Goal: Task Accomplishment & Management: Use online tool/utility

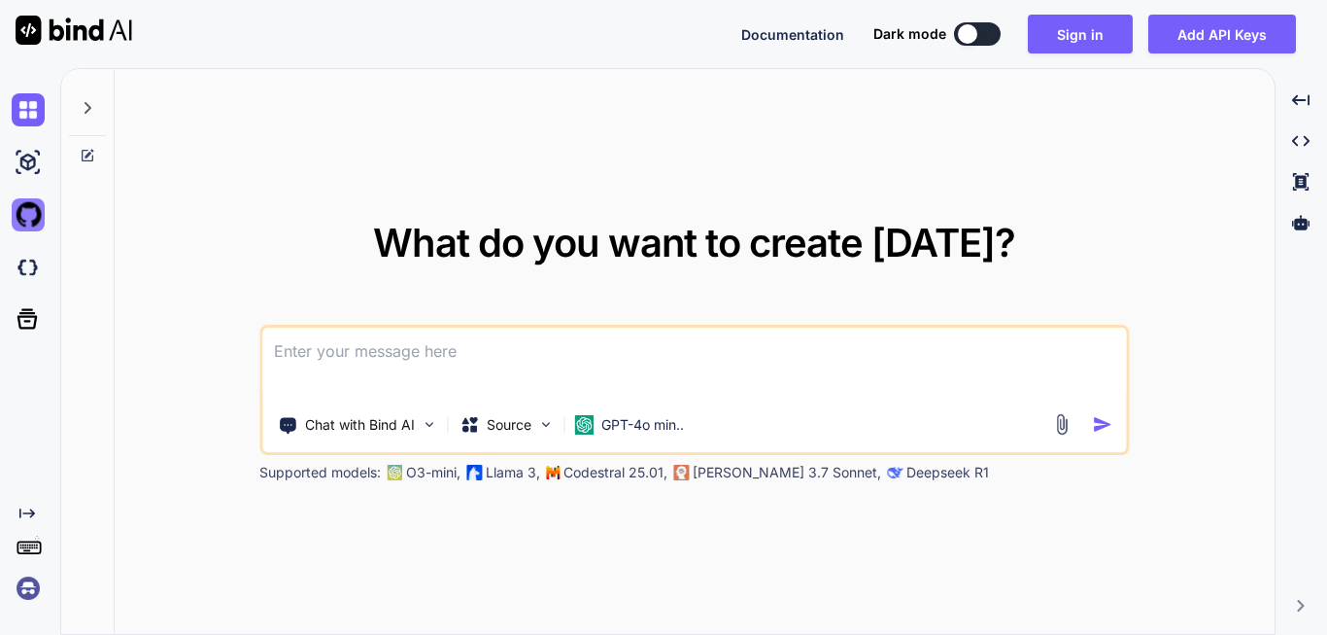
click at [21, 215] on img at bounding box center [28, 214] width 33 height 33
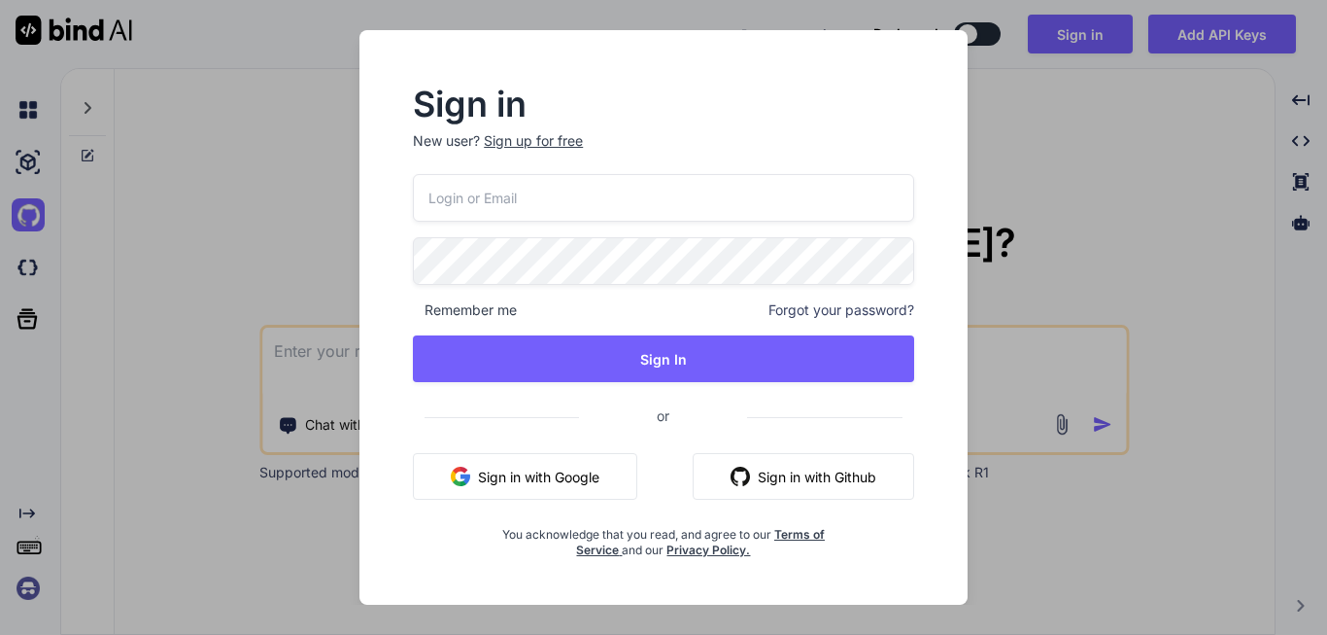
click at [567, 462] on button "Sign in with Google" at bounding box center [525, 476] width 224 height 47
drag, startPoint x: 363, startPoint y: 629, endPoint x: 286, endPoint y: 567, distance: 99.6
click at [286, 567] on div "Sign in New user? Sign up for free Remember me Forgot your password? Sign In or…" at bounding box center [663, 317] width 1327 height 635
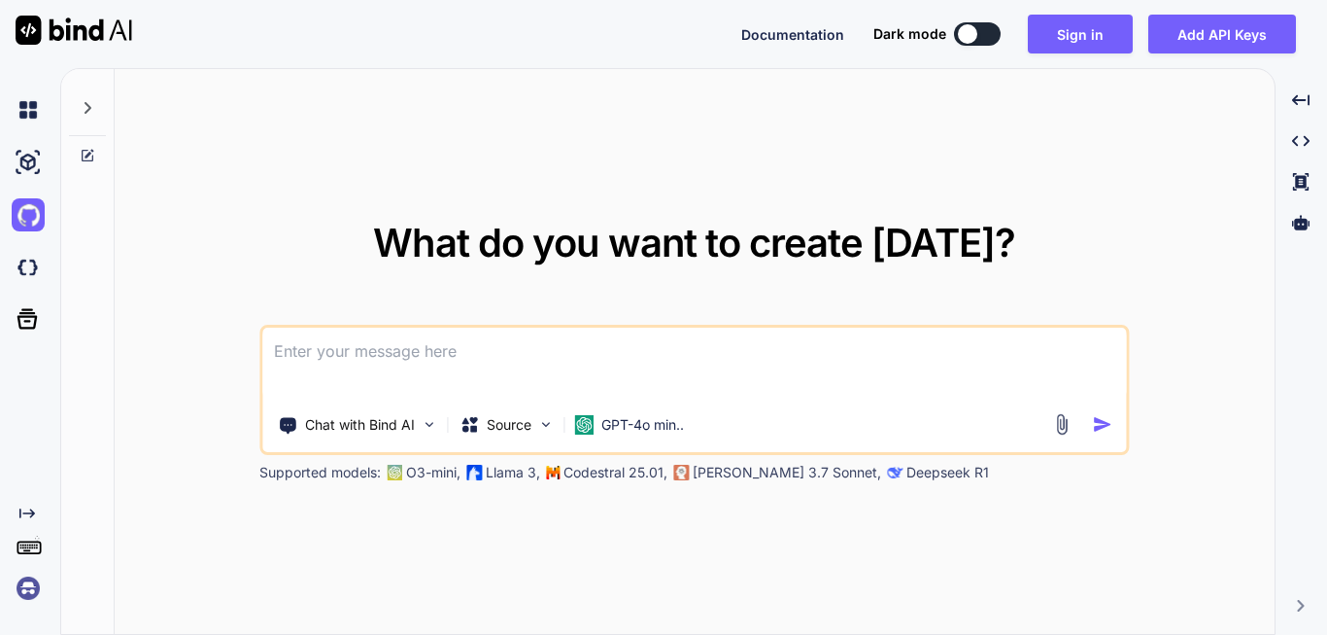
click at [301, 292] on div "What do you want to create [DATE]? Chat with Bind AI Source GPT-4o min.. Suppor…" at bounding box center [694, 352] width 870 height 258
click at [26, 216] on img at bounding box center [28, 214] width 33 height 33
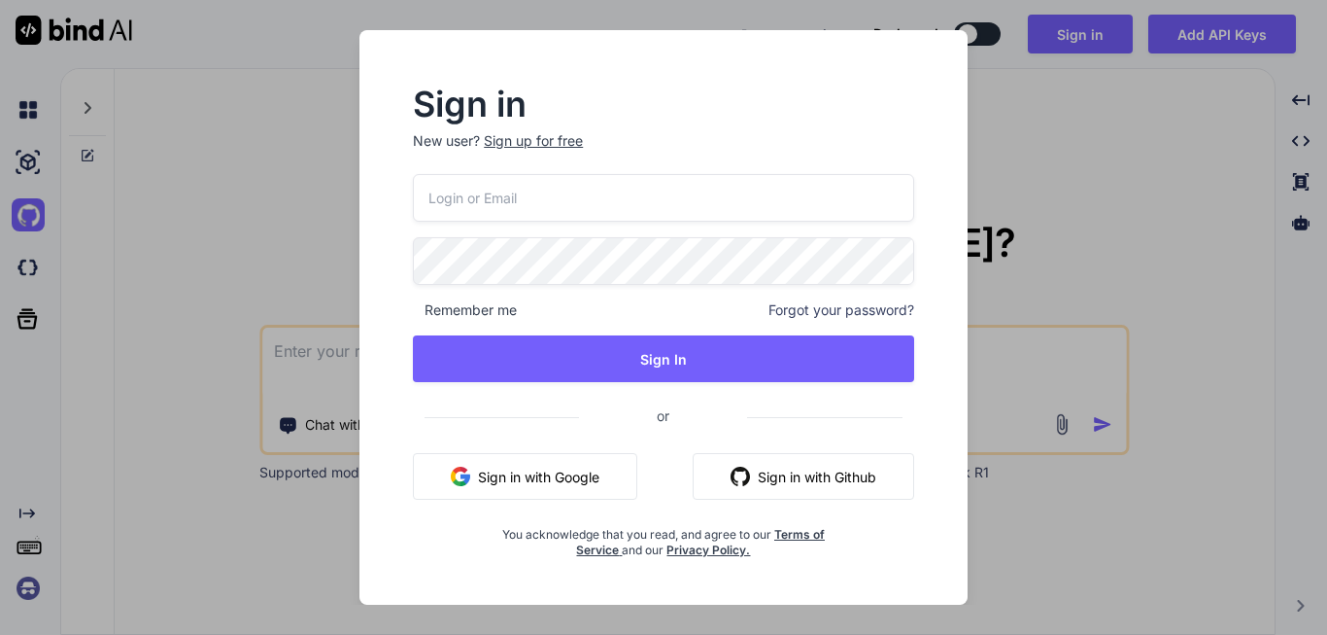
click at [787, 474] on button "Sign in with Github" at bounding box center [804, 476] width 222 height 47
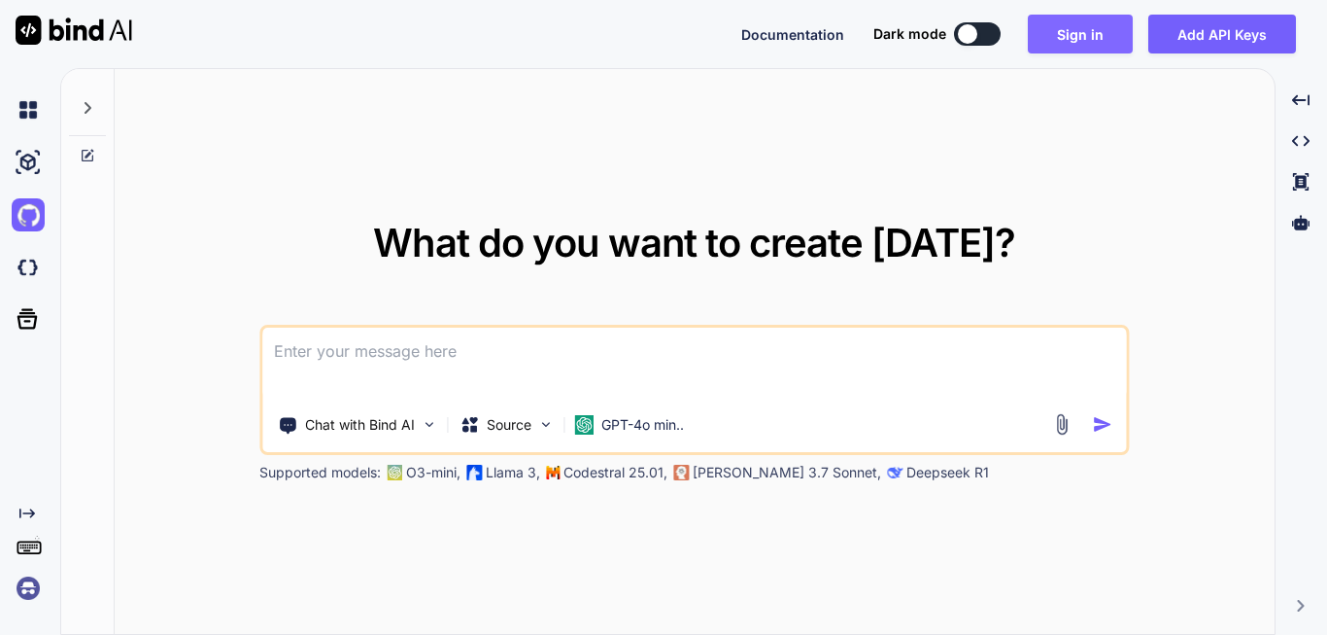
click at [1088, 22] on button "Sign in" at bounding box center [1080, 34] width 105 height 39
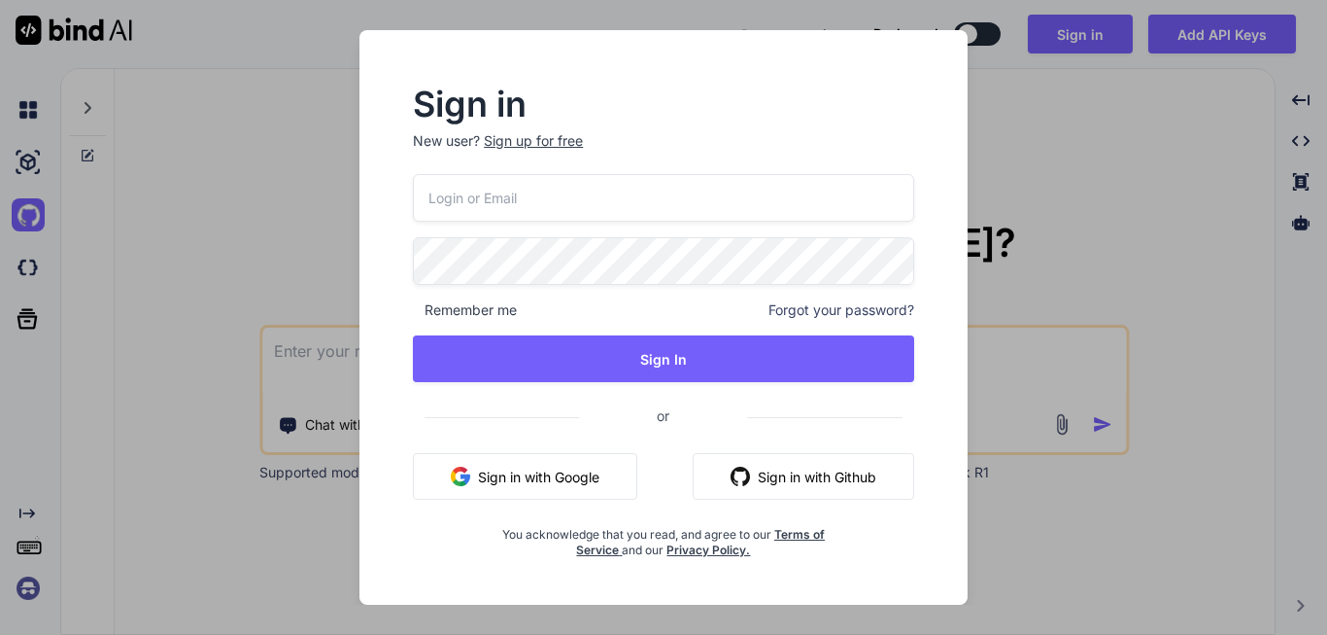
click at [755, 468] on button "Sign in with Github" at bounding box center [804, 476] width 222 height 47
click at [1122, 146] on div "Sign in New user? Sign up for free Remember me Forgot your password? Sign In or…" at bounding box center [663, 317] width 1327 height 635
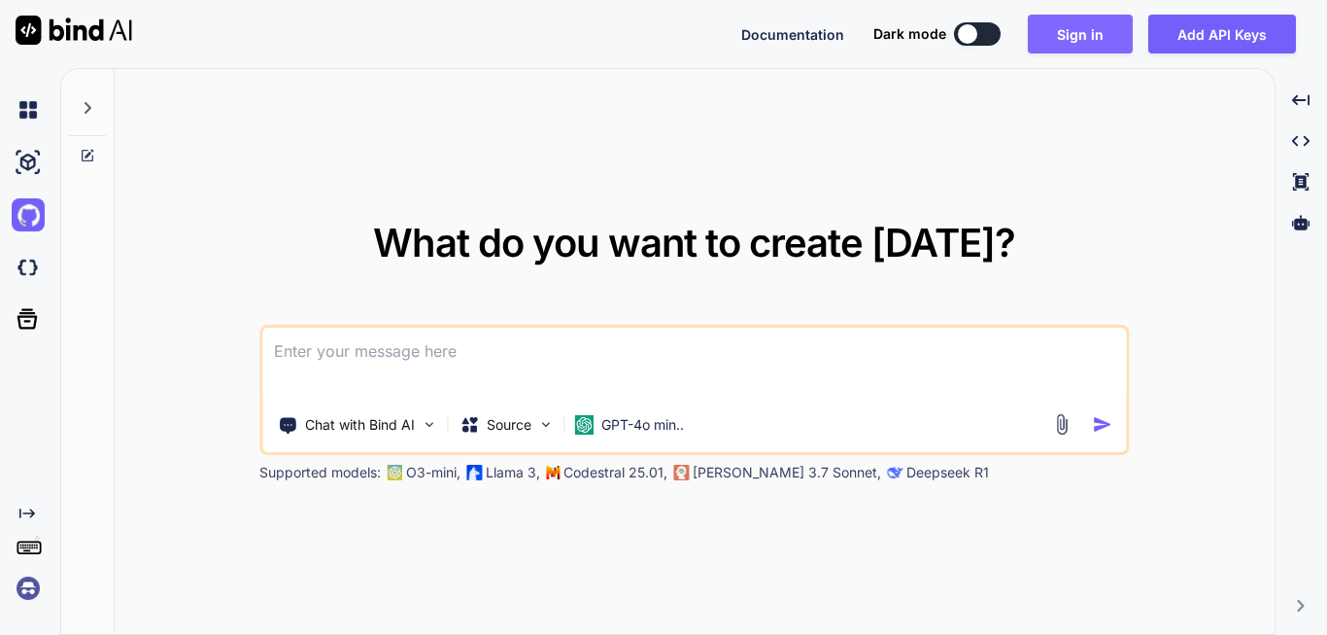
click at [1065, 44] on button "Sign in" at bounding box center [1080, 34] width 105 height 39
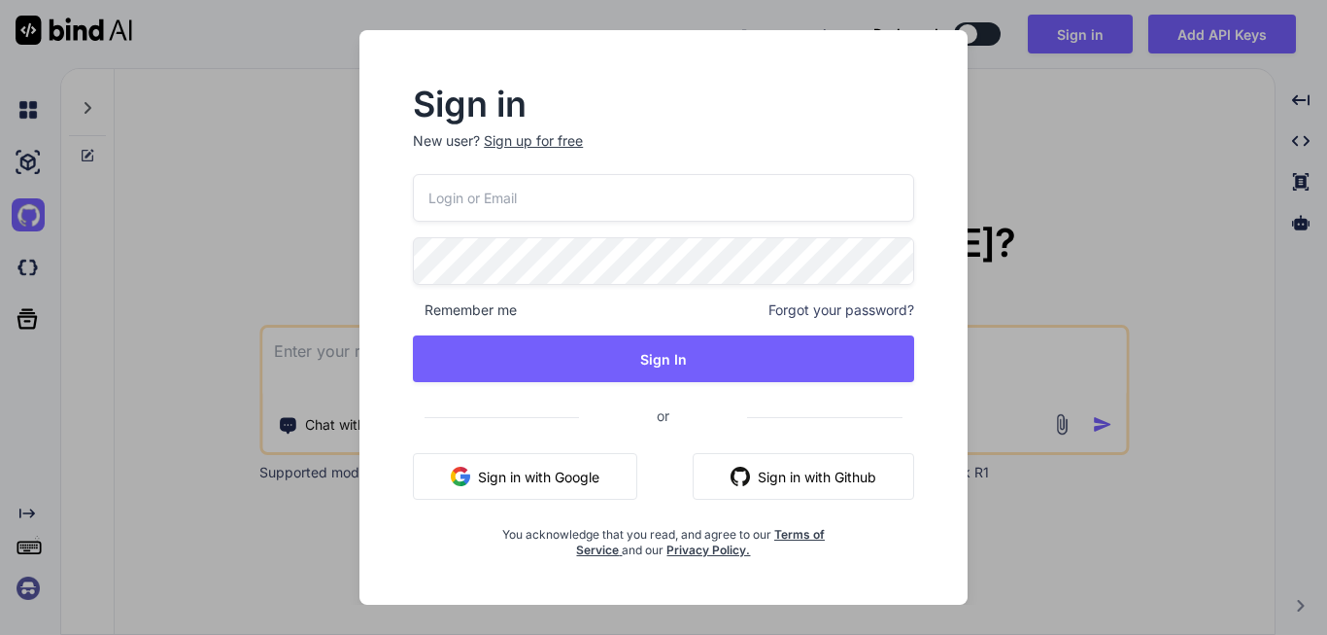
click at [572, 139] on div "Sign up for free" at bounding box center [533, 140] width 99 height 19
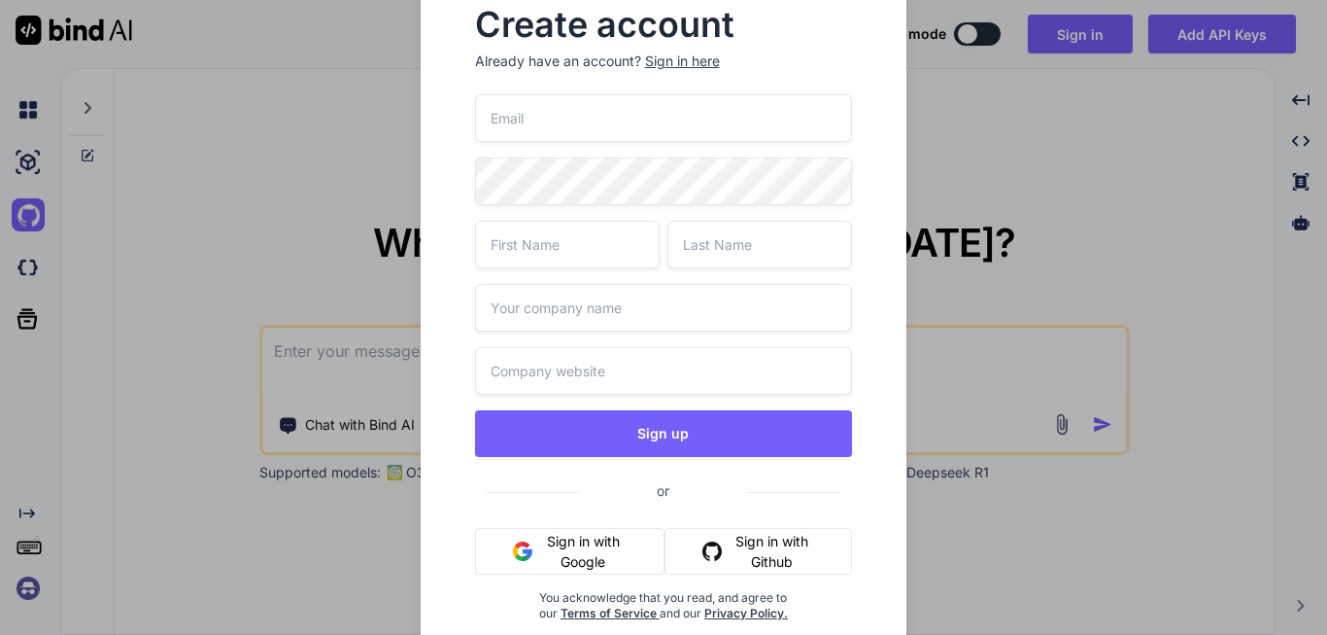
click at [725, 549] on button "Sign in with Github" at bounding box center [759, 551] width 188 height 47
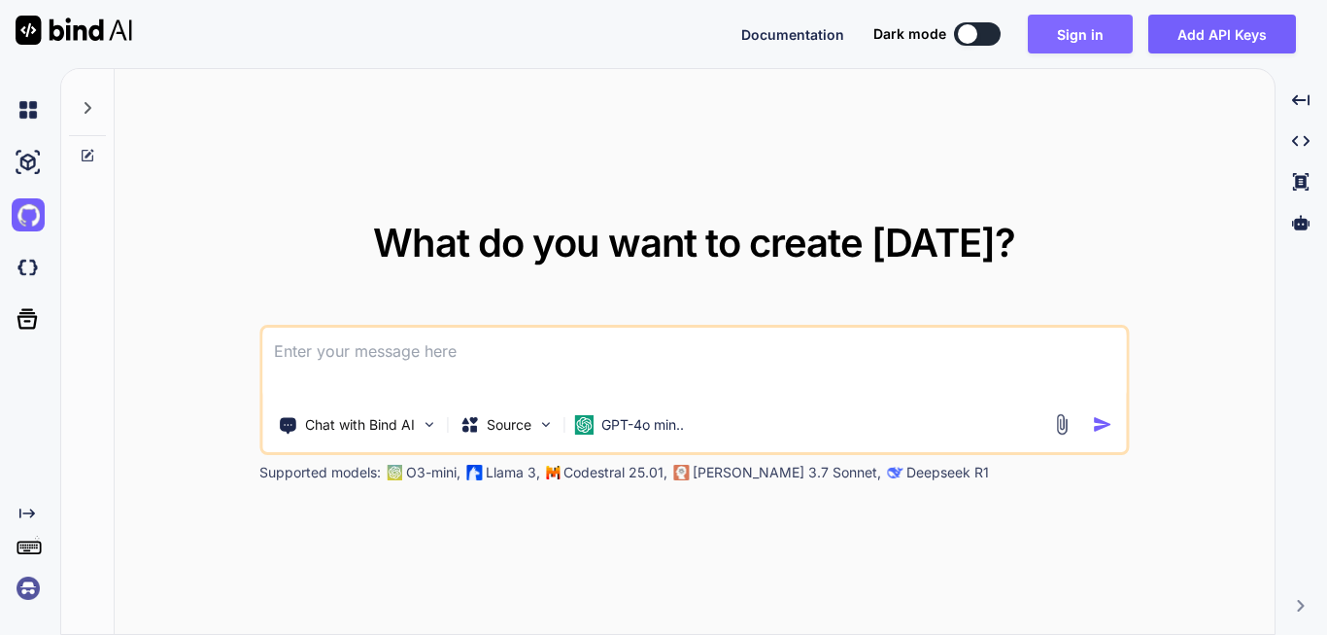
click at [1076, 38] on button "Sign in" at bounding box center [1080, 34] width 105 height 39
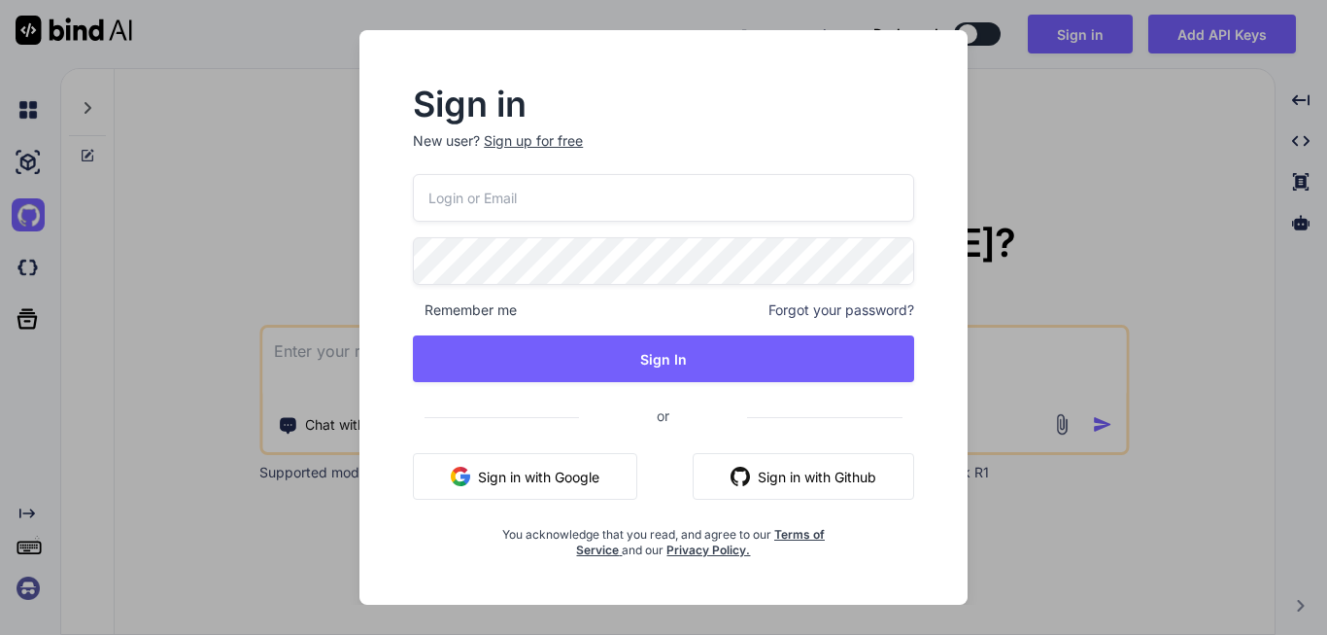
click at [579, 472] on button "Sign in with Google" at bounding box center [525, 476] width 224 height 47
click at [1198, 134] on div "Sign in New user? Sign up for free Remember me Forgot your password? Sign In or…" at bounding box center [663, 317] width 1327 height 635
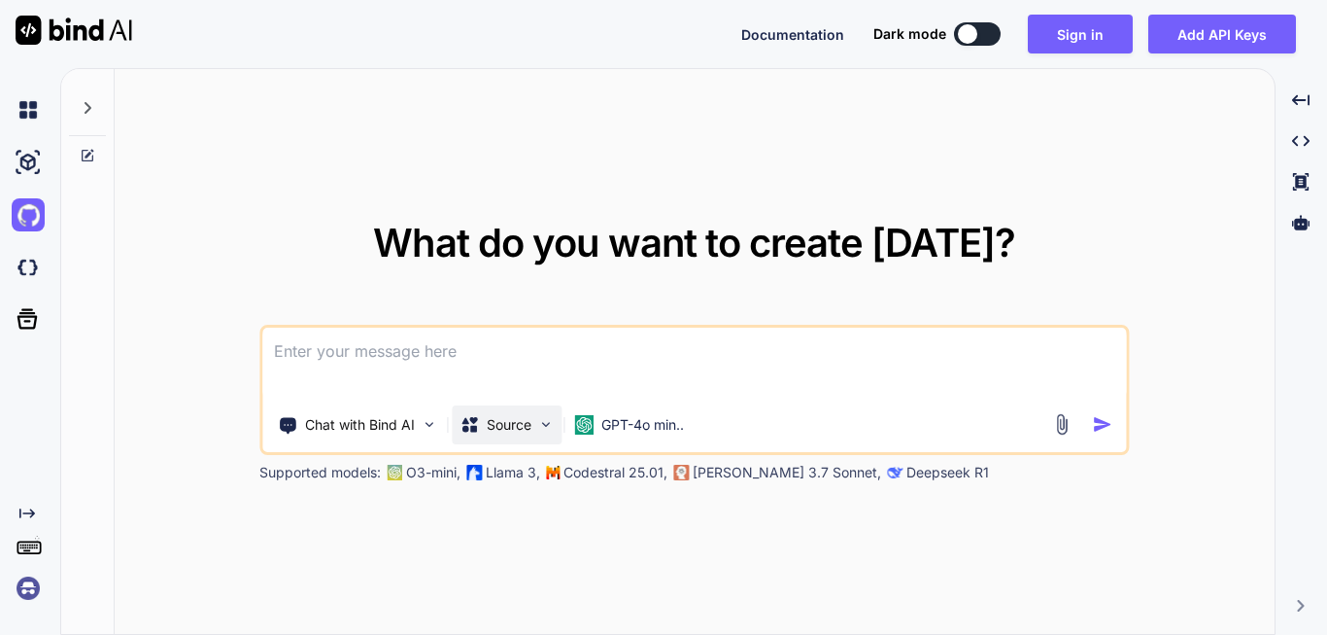
click at [526, 416] on p "Source" at bounding box center [509, 424] width 45 height 19
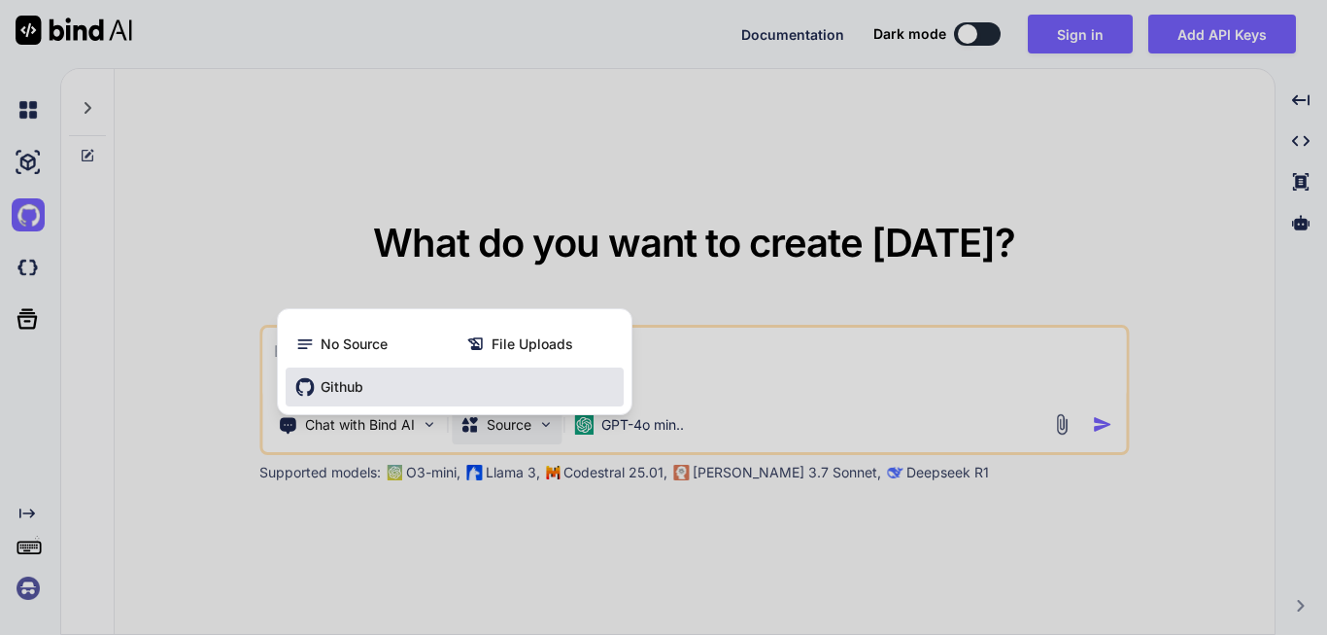
click at [354, 372] on div "Github" at bounding box center [455, 386] width 338 height 39
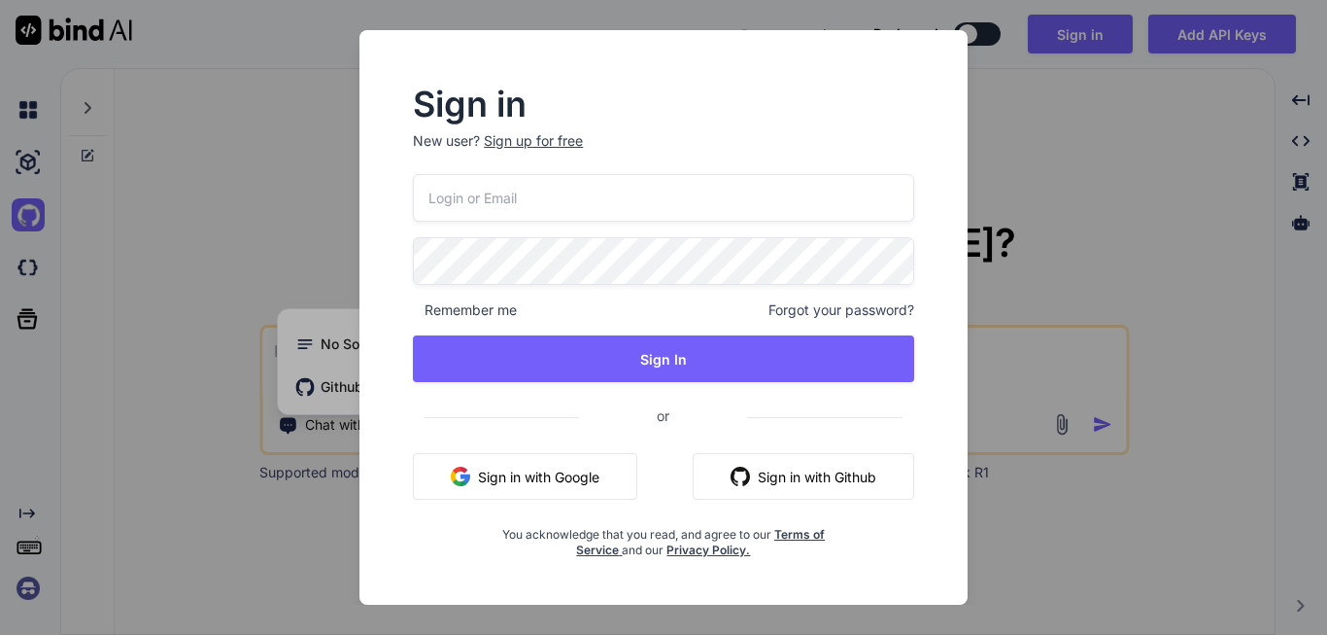
click at [767, 474] on button "Sign in with Github" at bounding box center [804, 476] width 222 height 47
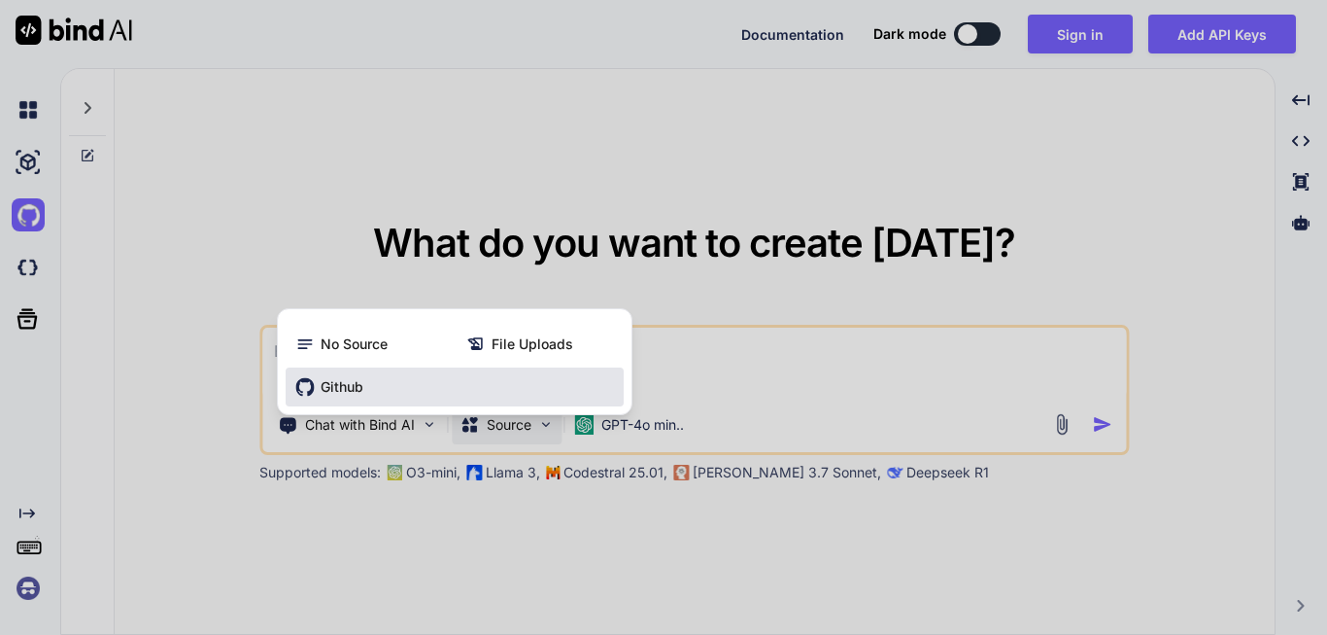
click at [350, 381] on span "Github" at bounding box center [342, 386] width 43 height 19
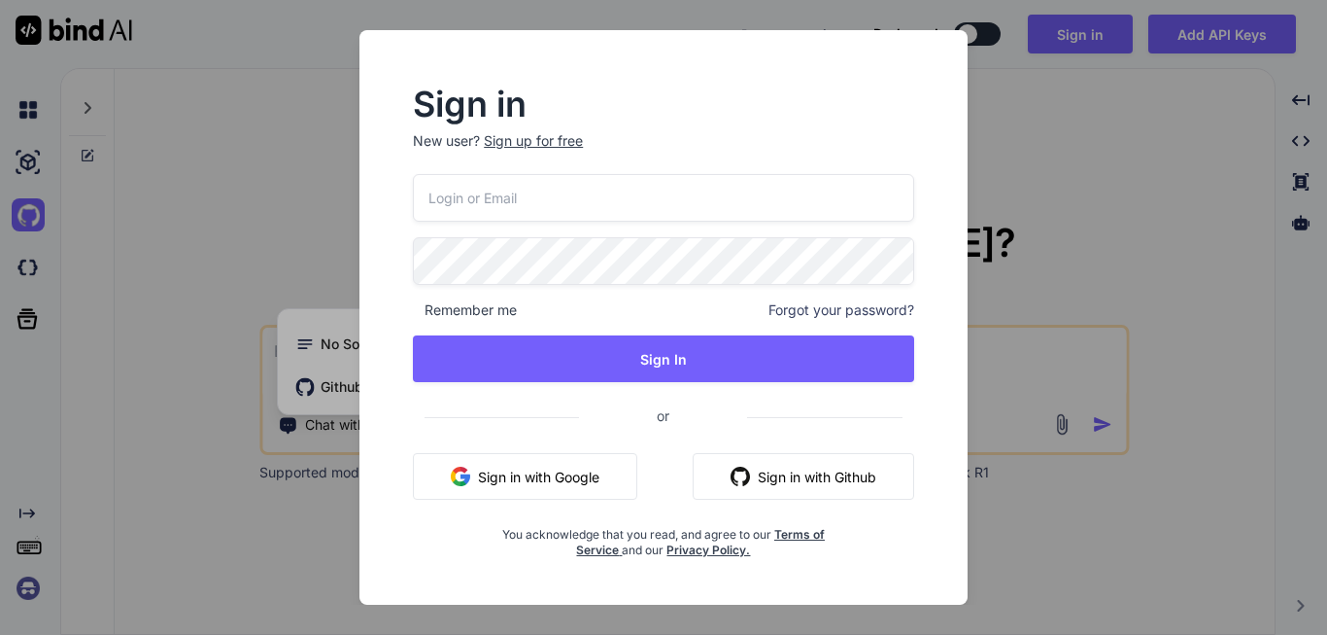
click at [746, 476] on img "button" at bounding box center [740, 475] width 19 height 19
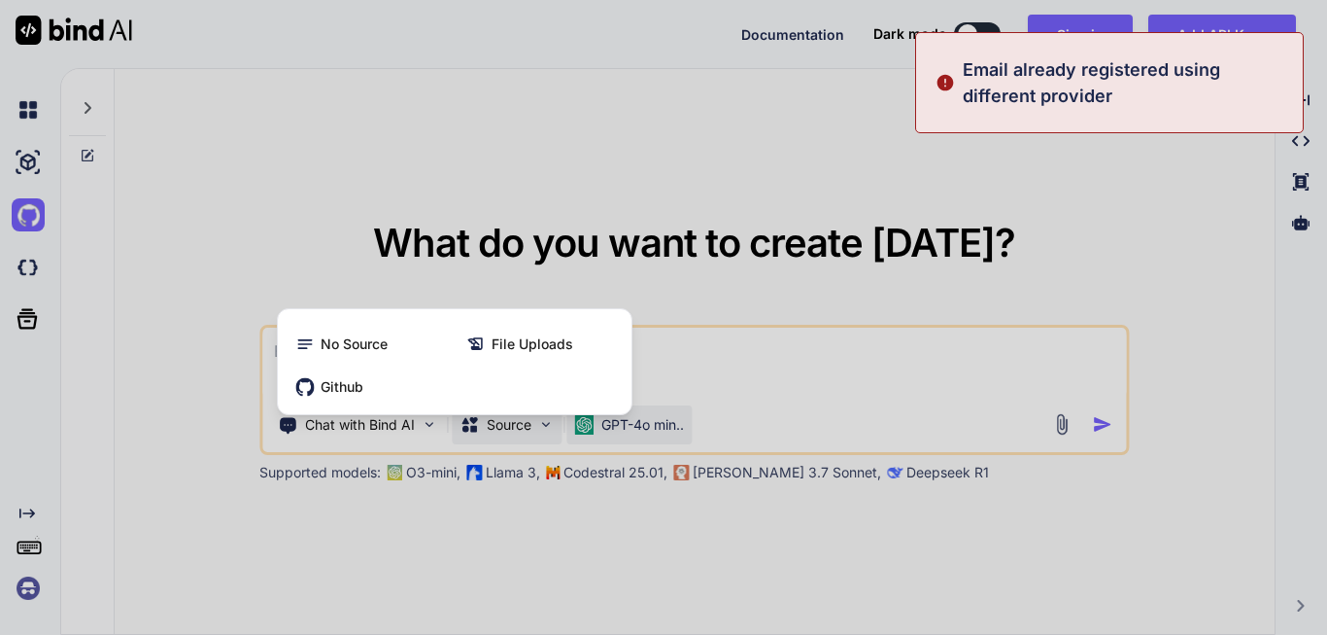
click at [689, 419] on div at bounding box center [663, 317] width 1327 height 635
click at [689, 419] on div "GPT-4o min.." at bounding box center [629, 424] width 125 height 39
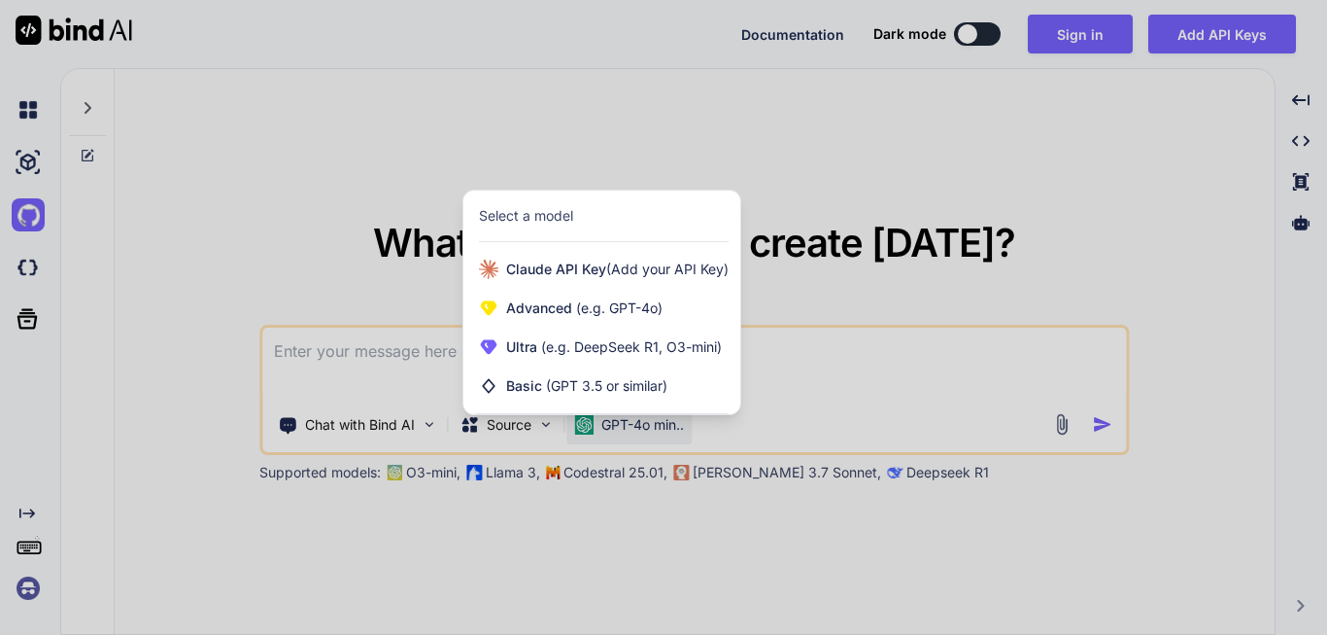
click at [826, 251] on div at bounding box center [663, 317] width 1327 height 635
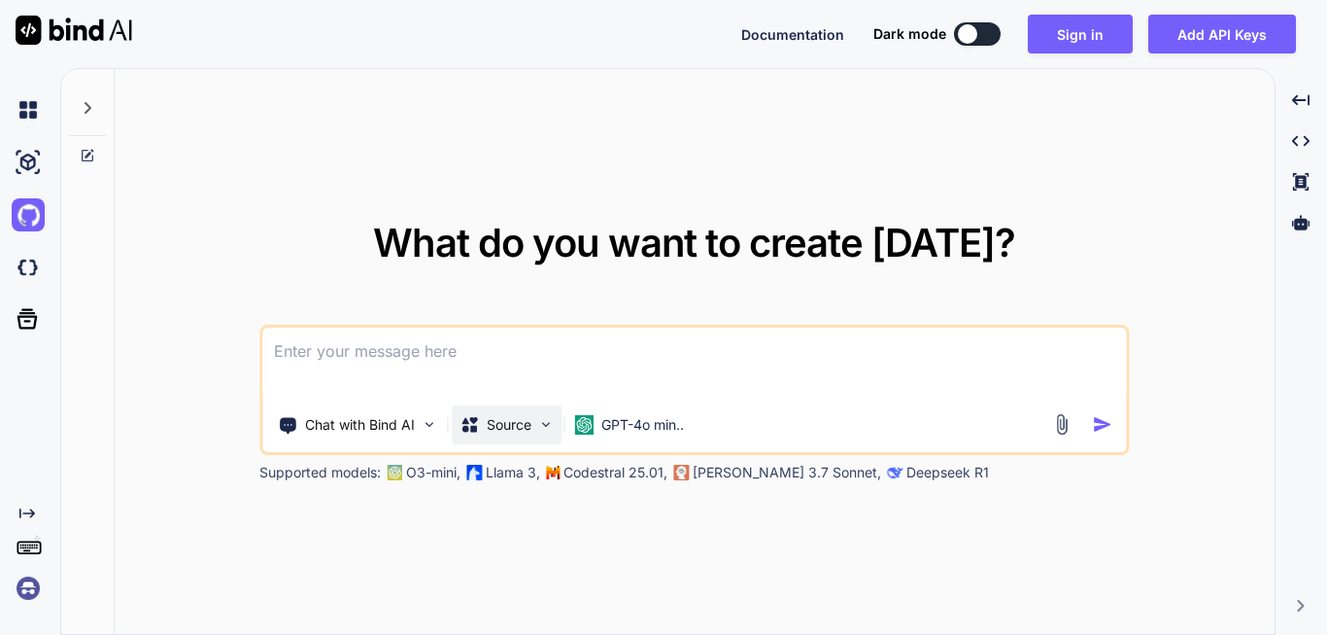
click at [530, 417] on p "Source" at bounding box center [509, 424] width 45 height 19
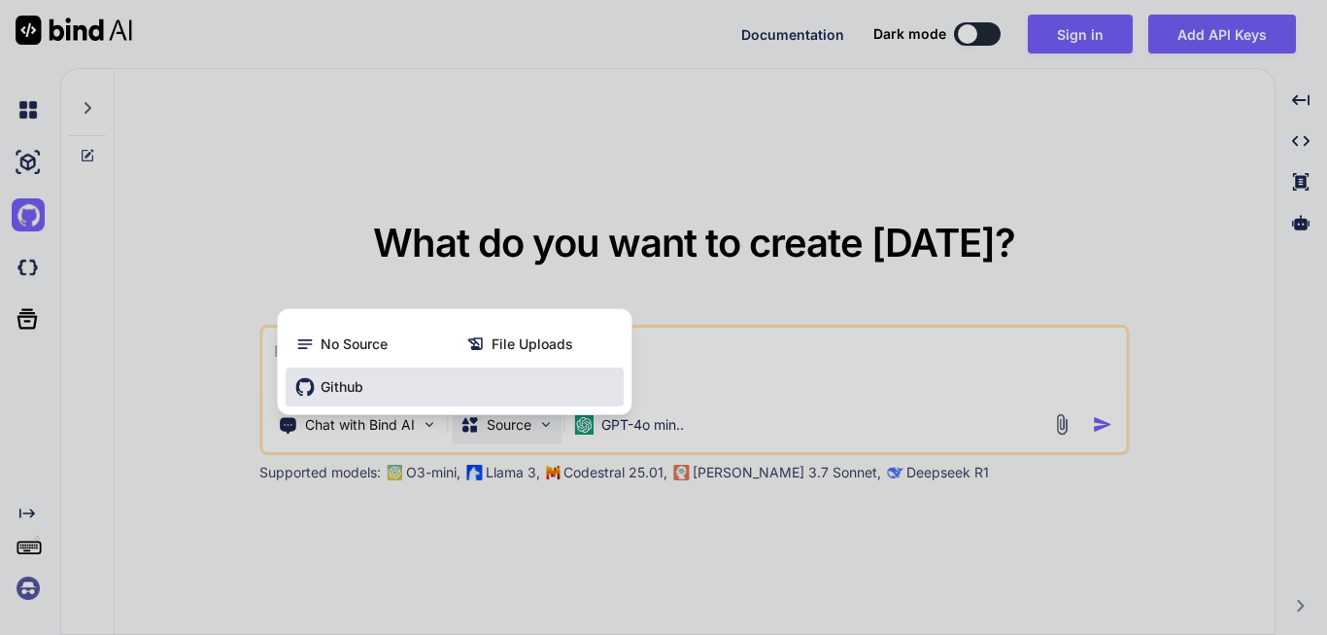
click at [311, 382] on icon at bounding box center [305, 386] width 18 height 18
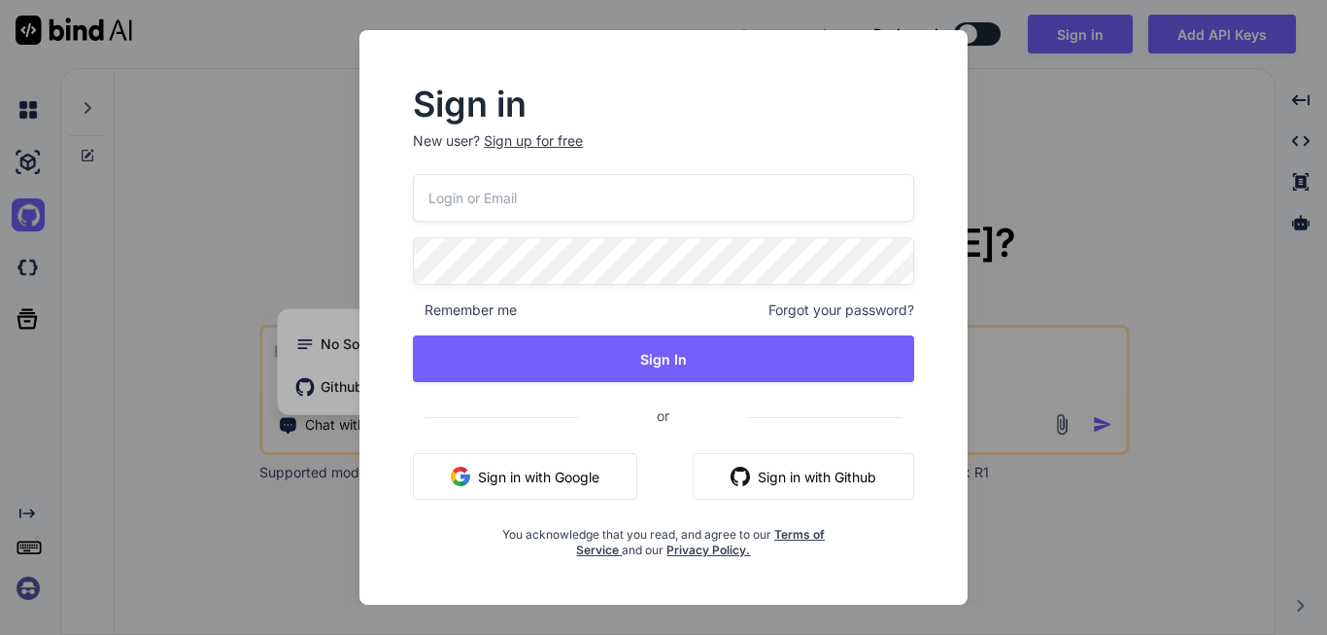
click at [477, 473] on button "Sign in with Google" at bounding box center [525, 476] width 224 height 47
click at [1093, 245] on div "Sign in New user? Sign up for free Remember me Forgot your password? Sign In or…" at bounding box center [663, 317] width 1327 height 635
click at [530, 478] on div at bounding box center [663, 317] width 1327 height 635
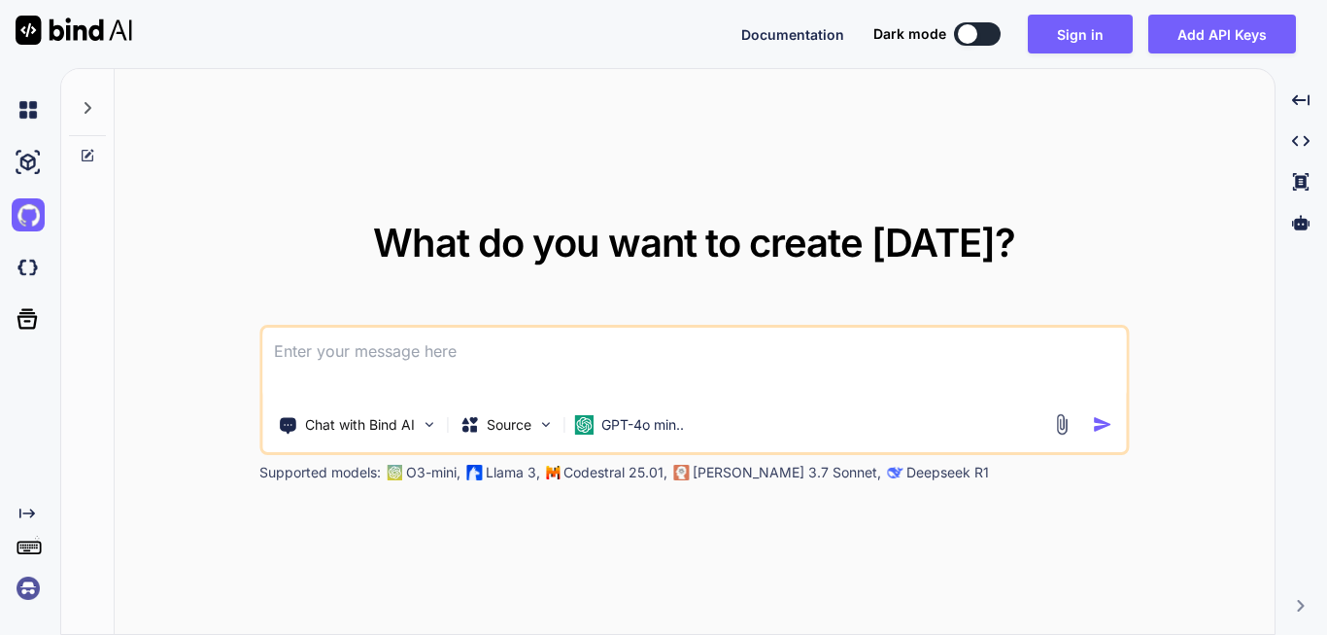
click at [967, 26] on div at bounding box center [967, 33] width 19 height 19
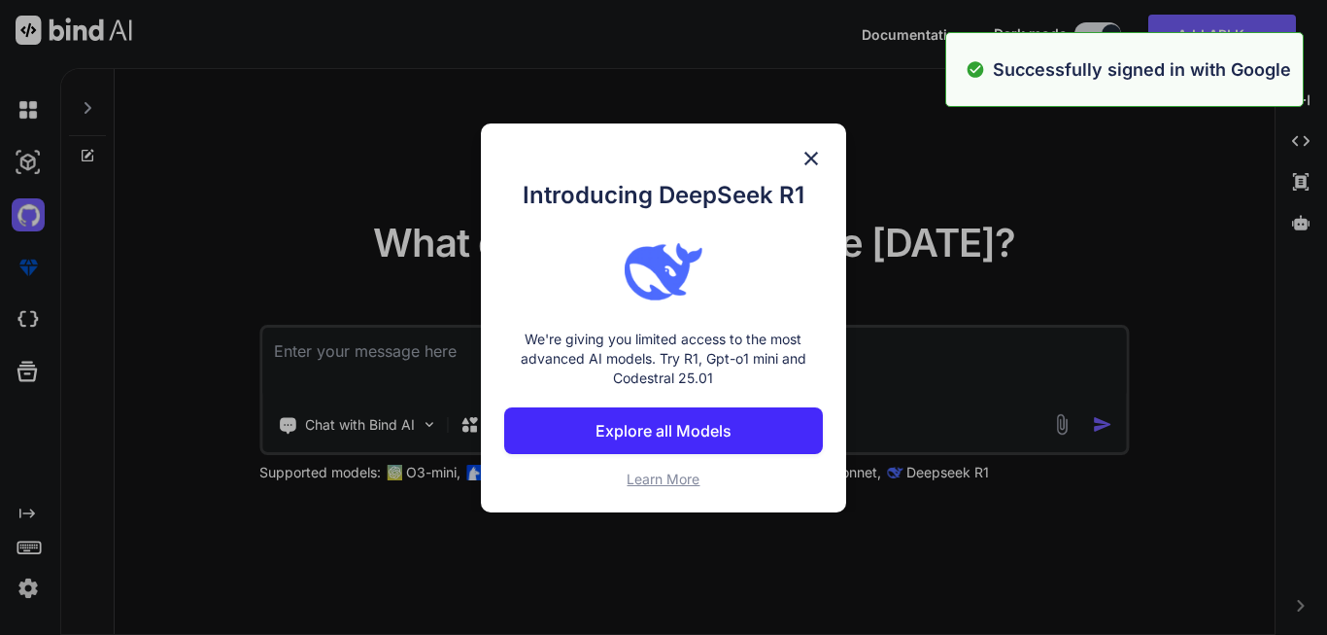
click at [315, 275] on div "What do you want to create [DATE]? Chat with Bind AI Source GPT-4o min.. Suppor…" at bounding box center [693, 351] width 1267 height 567
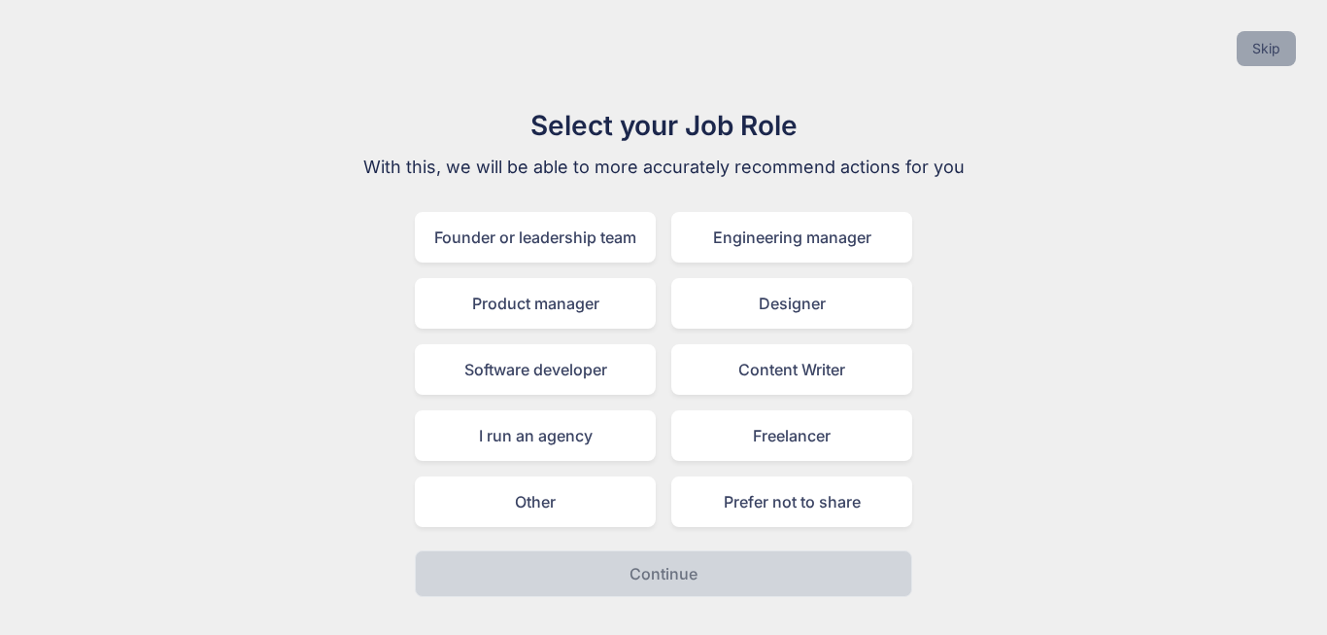
click at [1261, 44] on button "Skip" at bounding box center [1266, 48] width 59 height 35
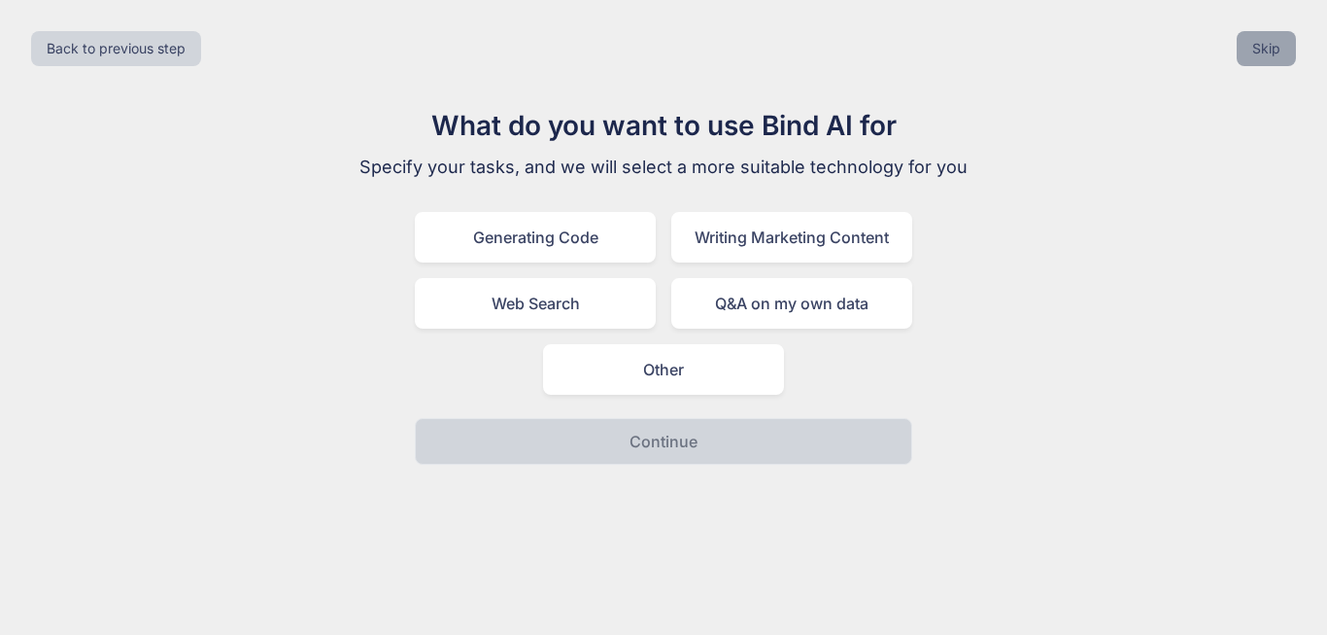
click at [1261, 44] on button "Skip" at bounding box center [1266, 48] width 59 height 35
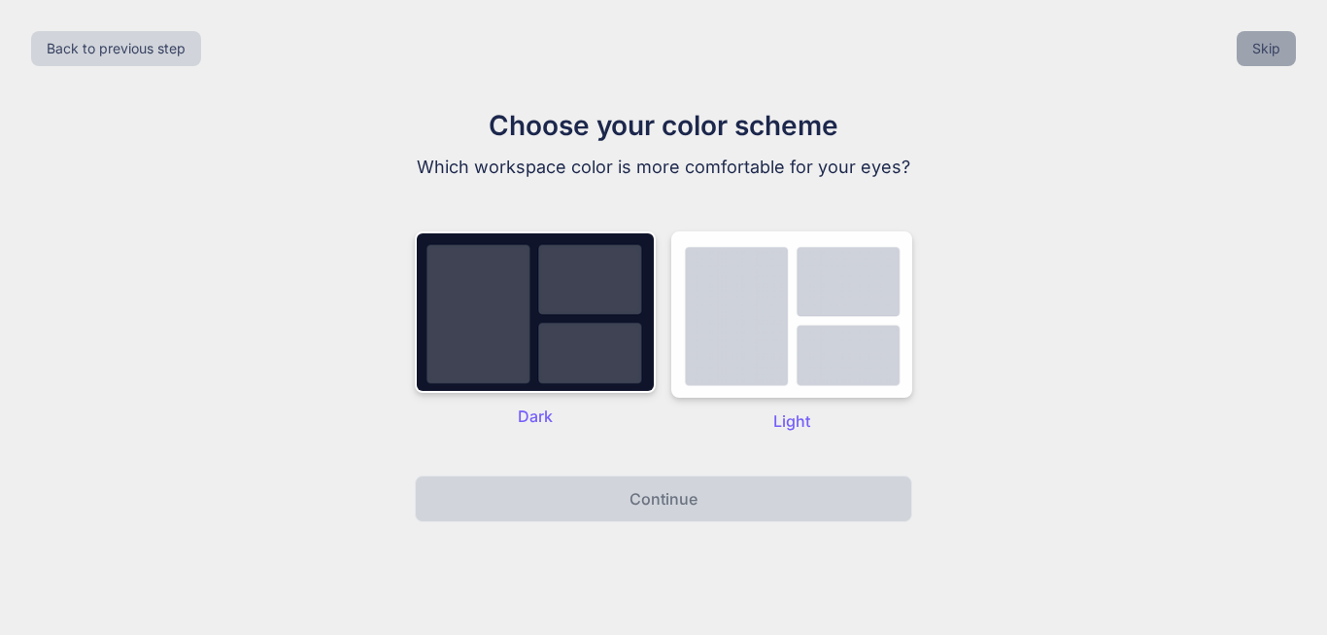
click at [1261, 44] on button "Skip" at bounding box center [1266, 48] width 59 height 35
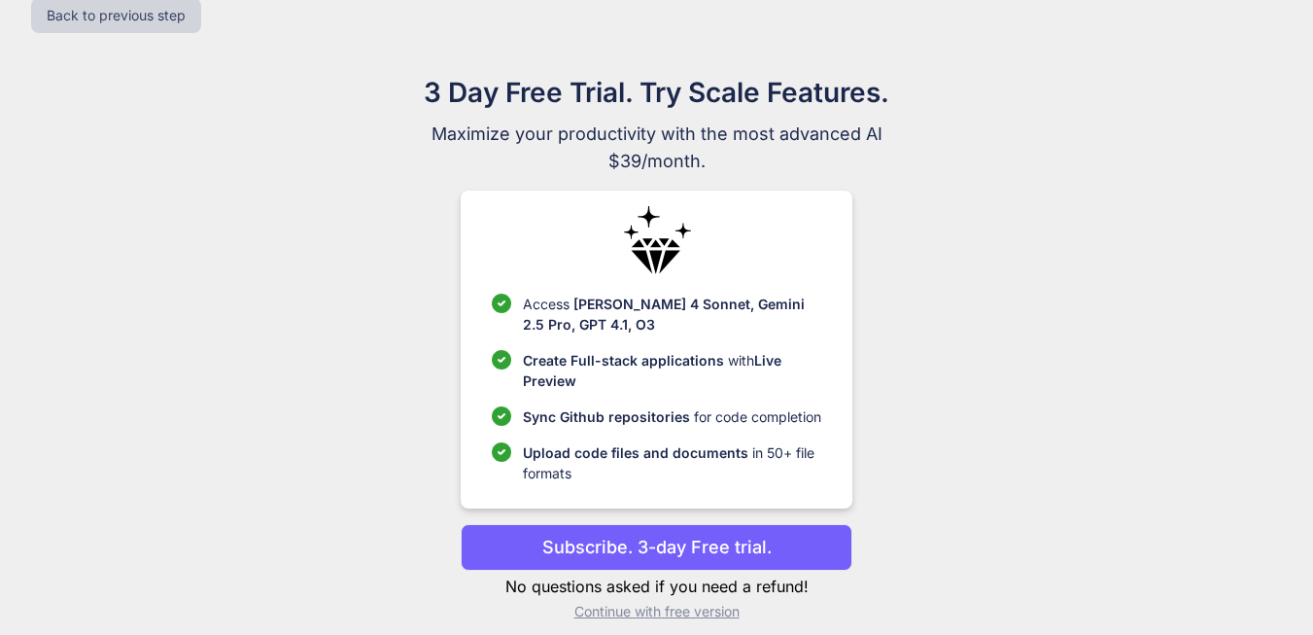
scroll to position [51, 0]
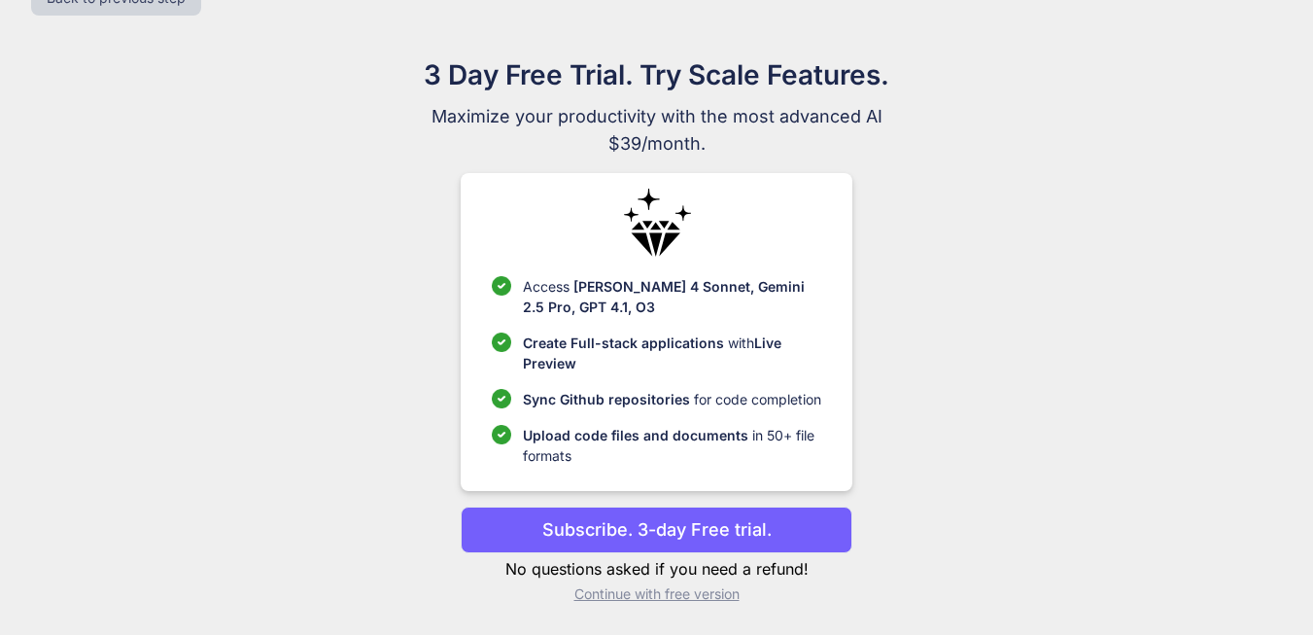
click at [671, 587] on p "Continue with free version" at bounding box center [657, 593] width 392 height 19
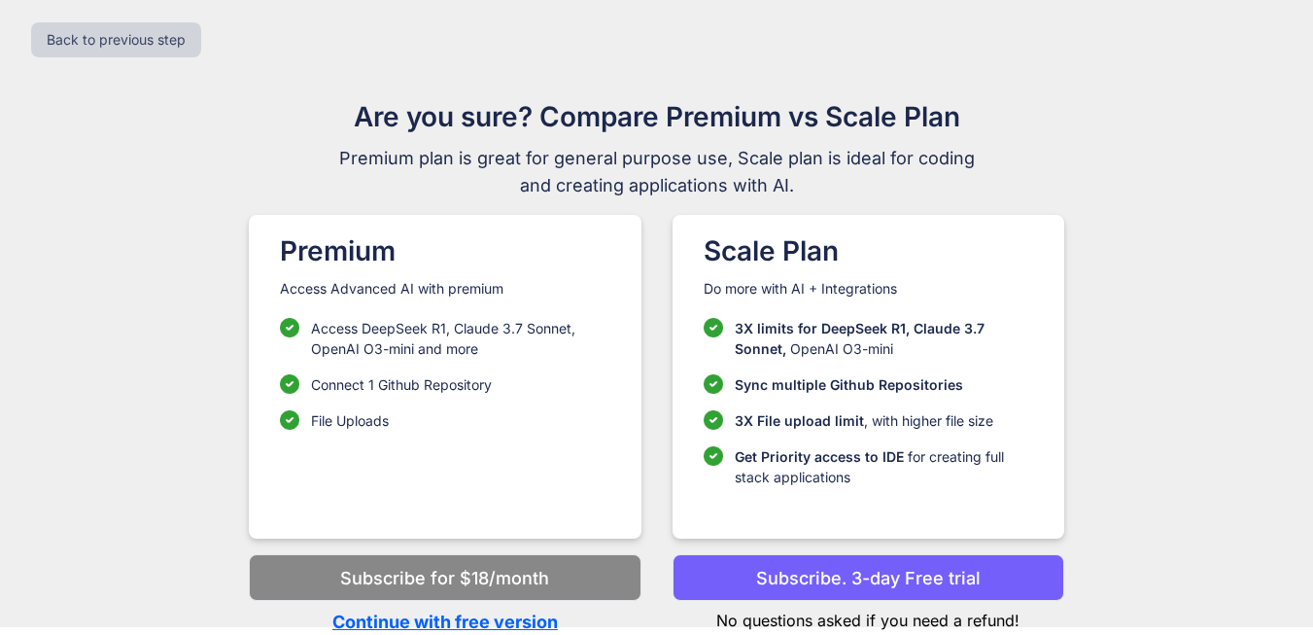
scroll to position [9, 0]
click at [490, 621] on p "Continue with free version" at bounding box center [445, 621] width 392 height 26
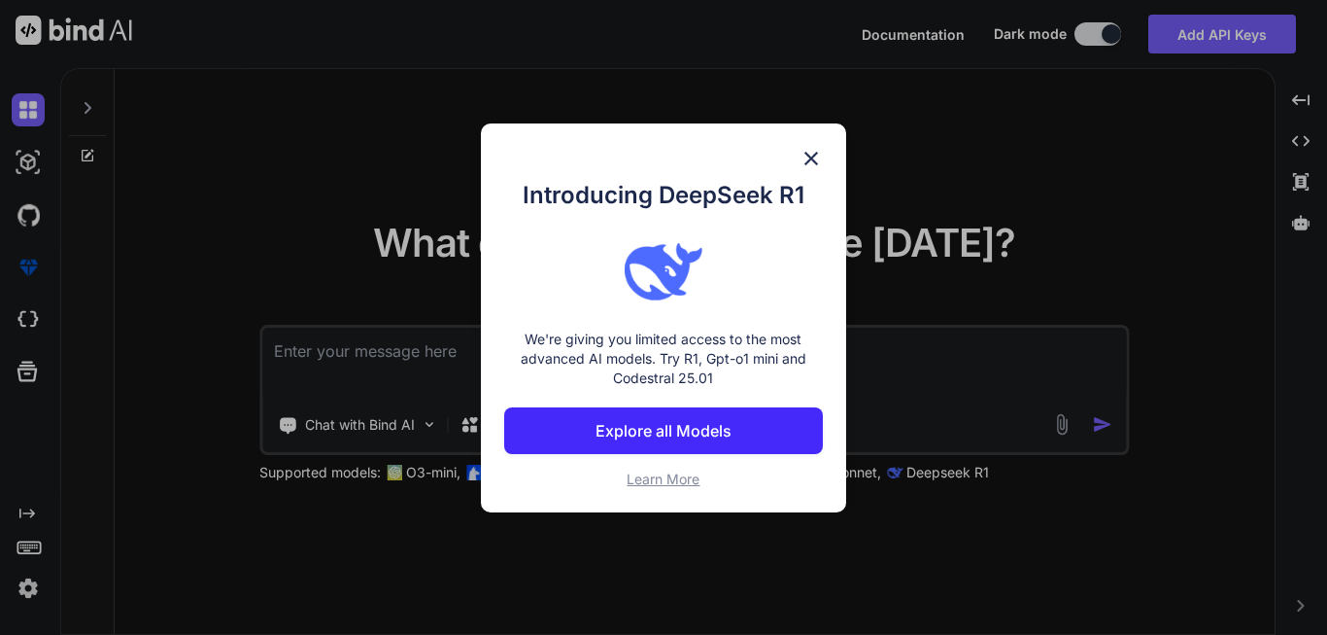
click at [812, 150] on img at bounding box center [811, 158] width 23 height 23
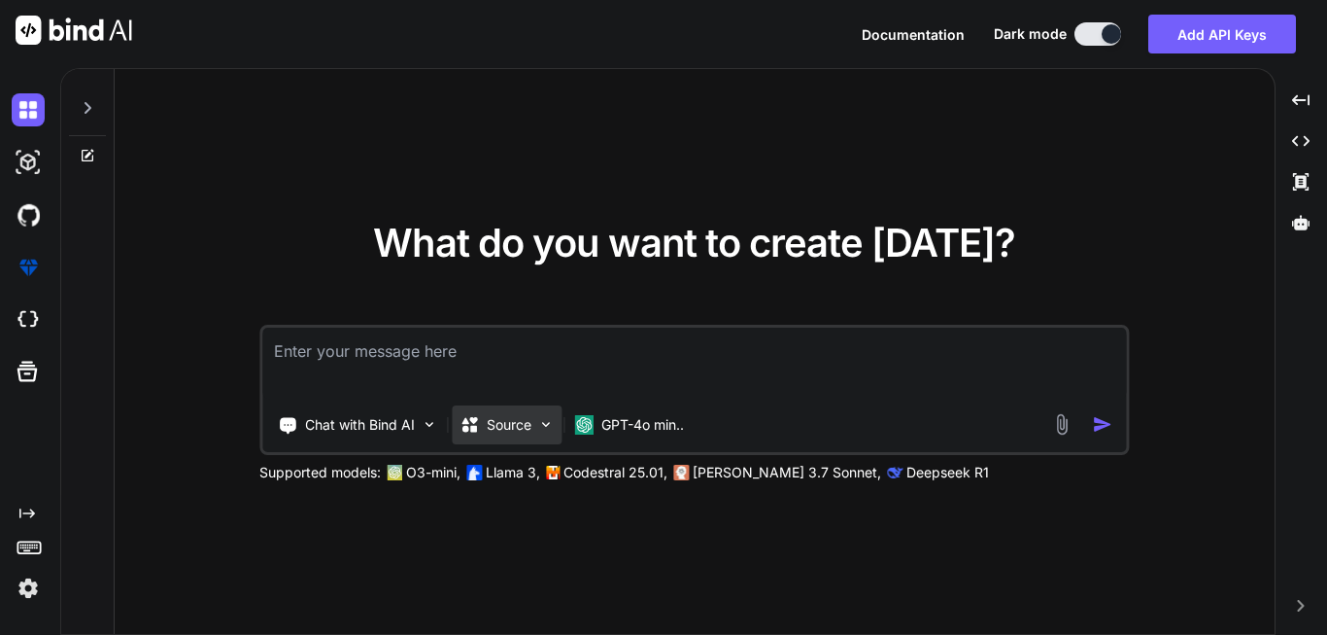
click at [483, 415] on div "Source" at bounding box center [496, 424] width 72 height 19
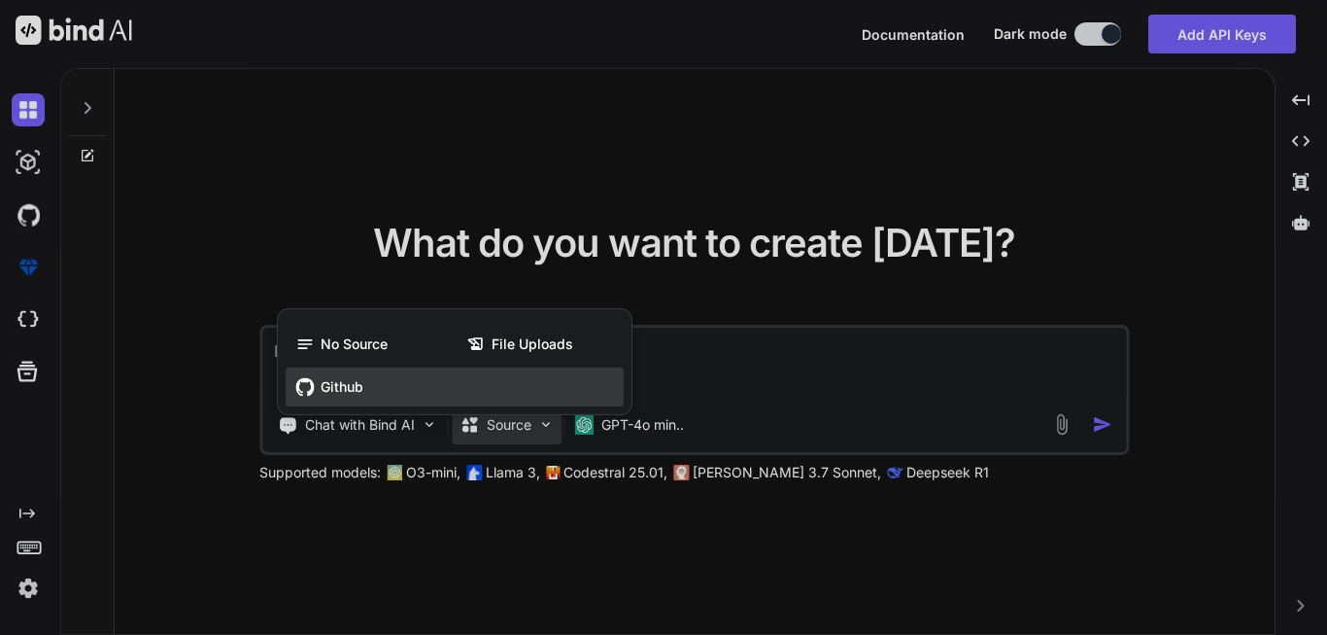
click at [339, 367] on div "Github" at bounding box center [455, 386] width 338 height 39
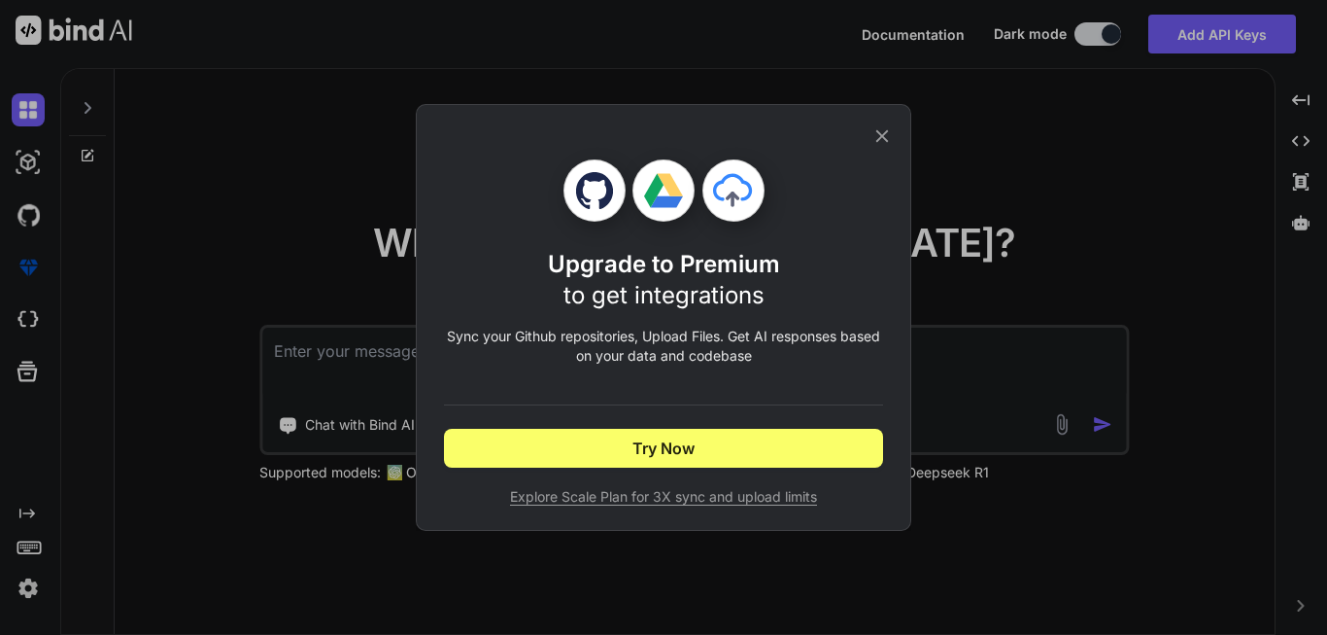
click at [880, 129] on icon at bounding box center [882, 135] width 21 height 21
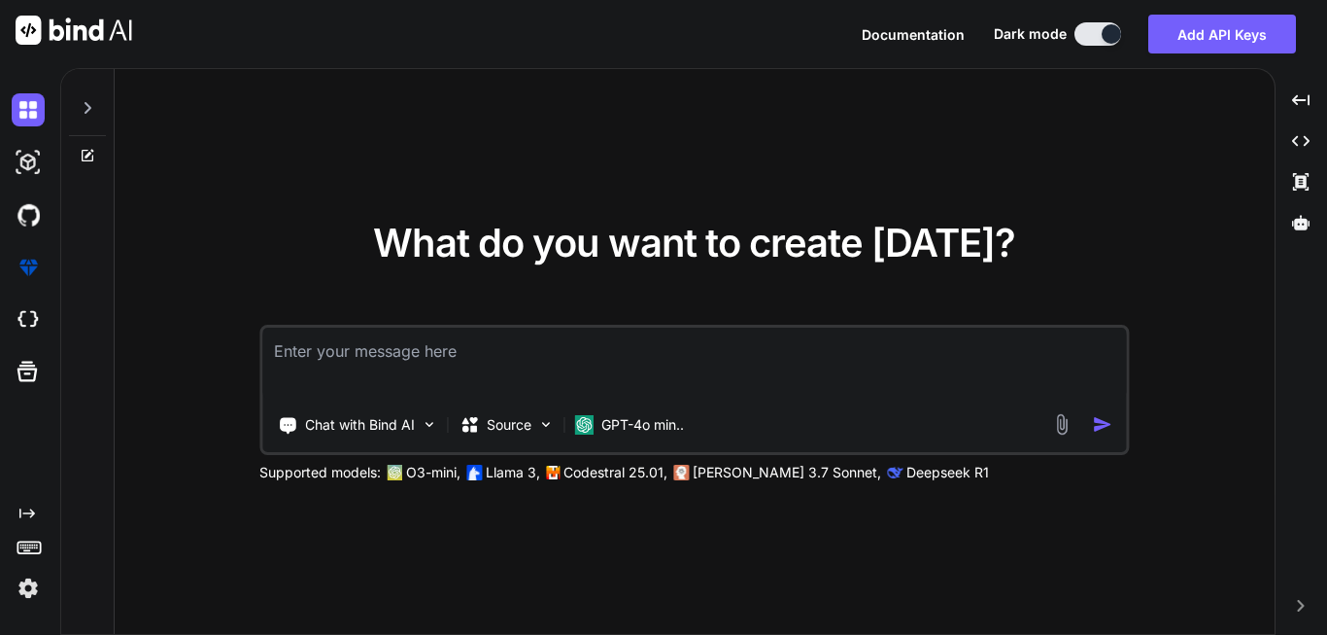
click at [86, 95] on div at bounding box center [87, 102] width 37 height 67
type textarea "x"
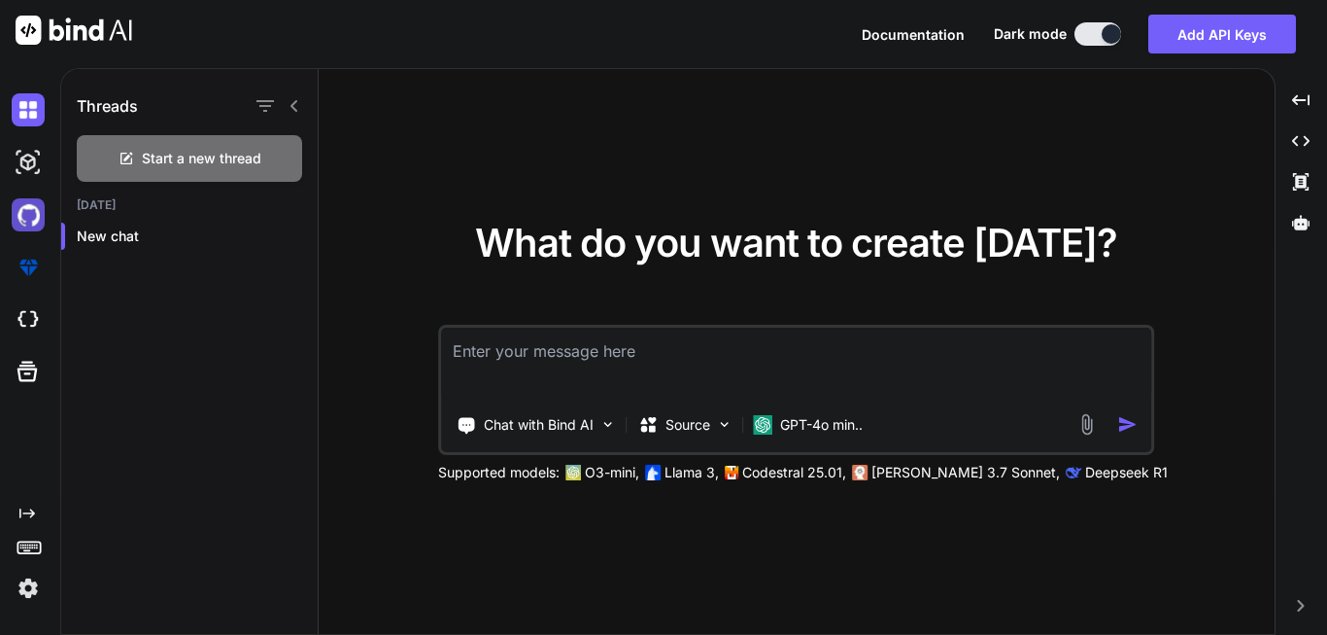
click at [31, 206] on img at bounding box center [28, 214] width 33 height 33
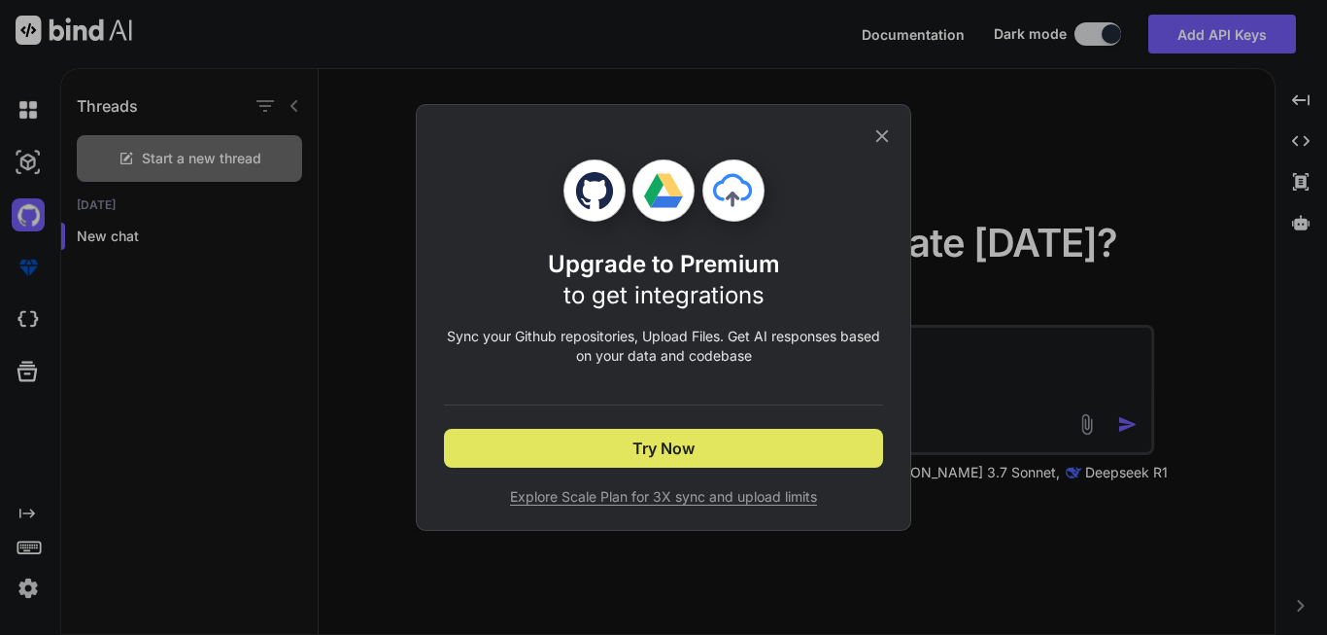
click at [663, 447] on span "Try Now" at bounding box center [664, 447] width 62 height 23
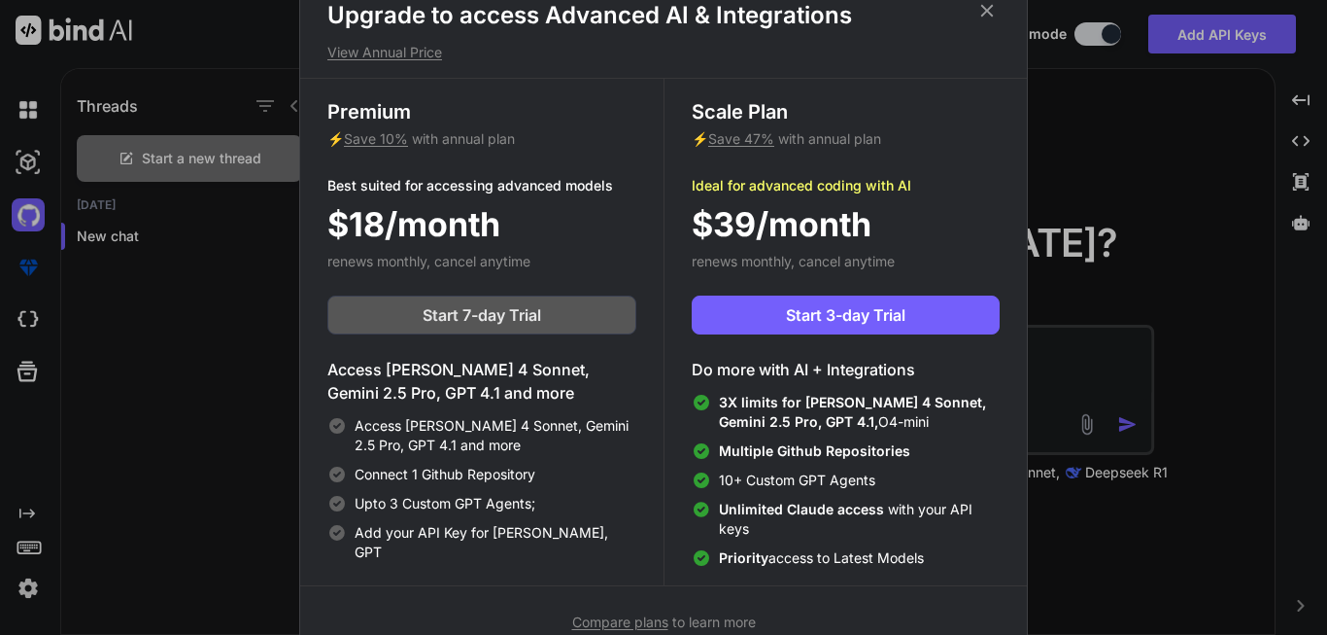
scroll to position [9, 0]
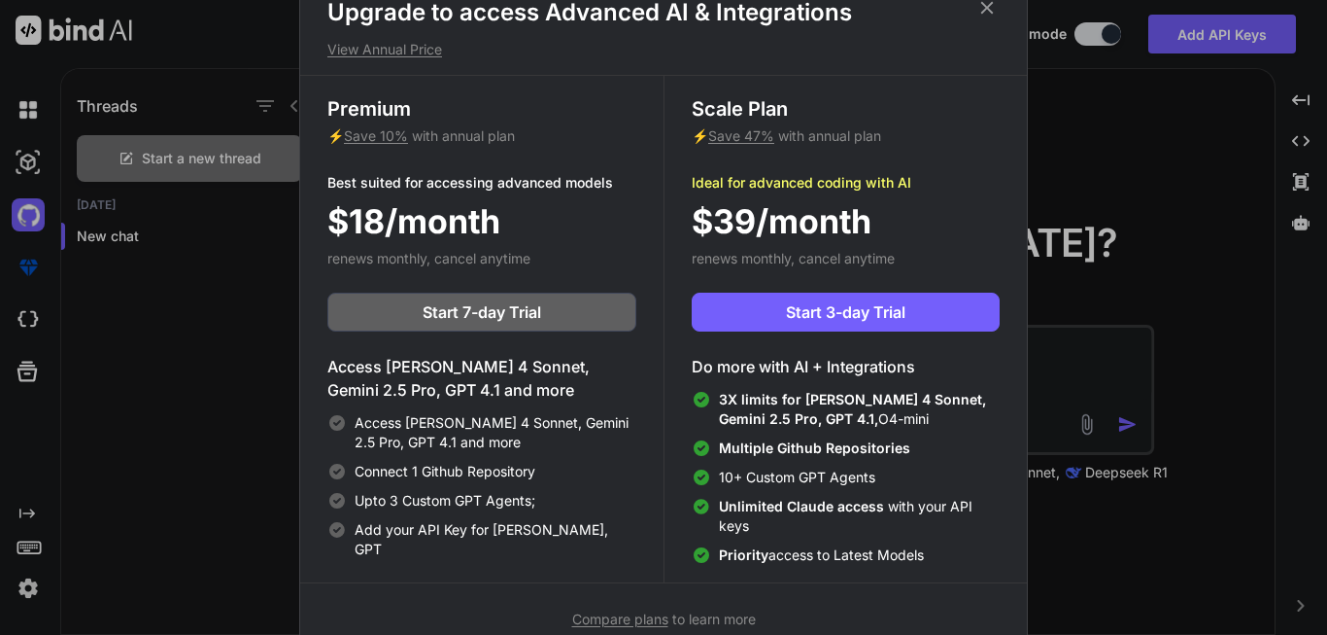
click at [983, 8] on icon at bounding box center [987, 7] width 21 height 21
